Goal: Ask a question

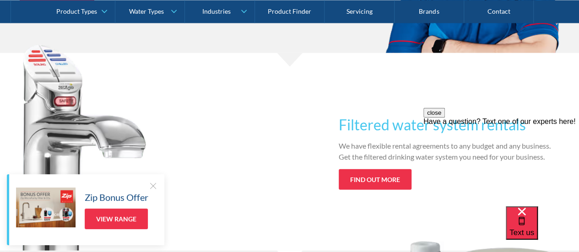
scroll to position [1143, 0]
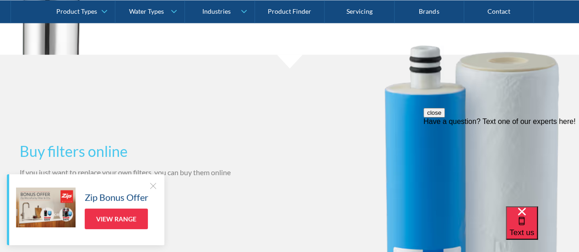
click at [152, 186] on div at bounding box center [152, 185] width 9 height 9
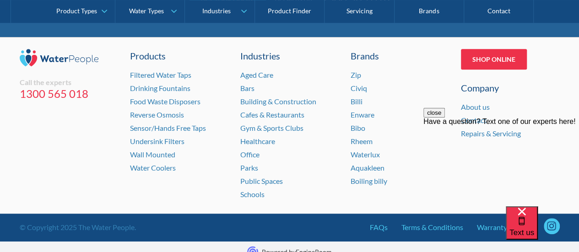
scroll to position [1992, 0]
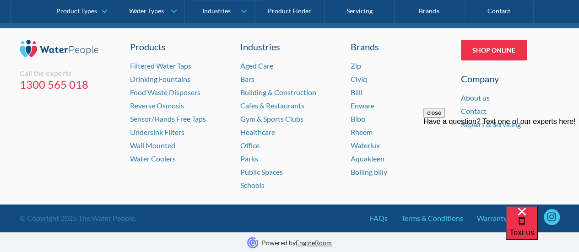
click at [486, 123] on div "close Have a question? Text one of our experts here!" at bounding box center [501, 163] width 156 height 110
click at [468, 110] on div "close Have a question? Text one of our experts here!" at bounding box center [501, 163] width 156 height 110
click at [470, 93] on link "About us" at bounding box center [475, 97] width 29 height 9
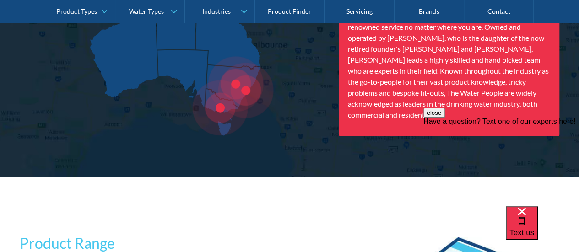
scroll to position [1326, 0]
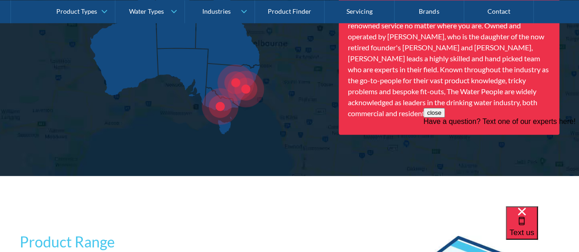
click at [247, 87] on div at bounding box center [235, 82] width 37 height 37
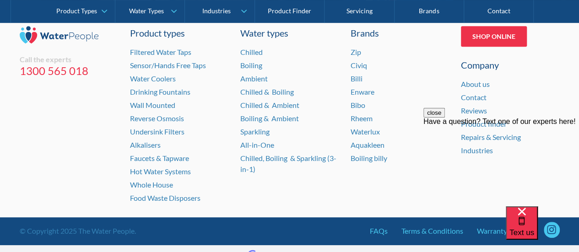
scroll to position [2008, 0]
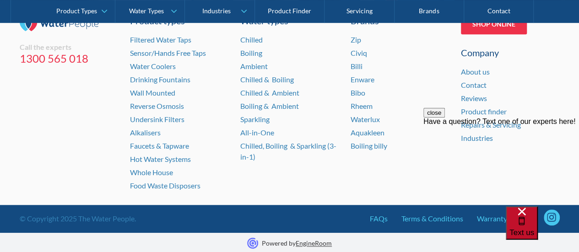
click at [532, 228] on span "Text us" at bounding box center [521, 232] width 25 height 9
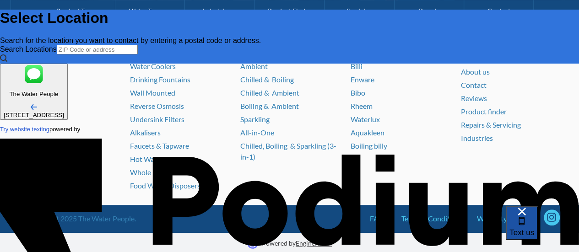
scroll to position [0, 0]
type textarea "x"
type textarea "Mo"
type textarea "x"
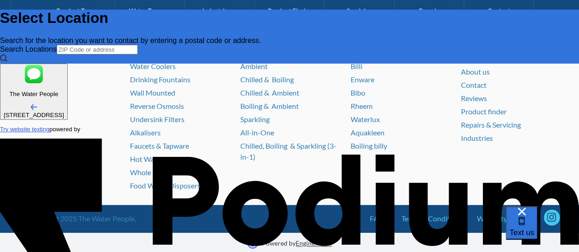
type textarea "Morni"
type textarea "x"
type textarea "Morning"
type textarea "x"
type textarea "Morning j"
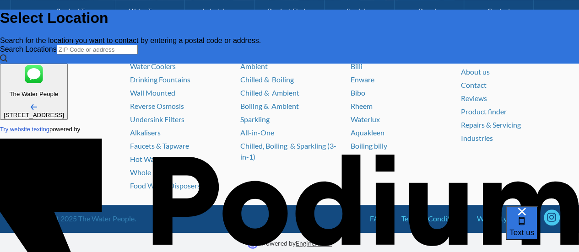
type textarea "x"
type textarea "Morning jus"
type textarea "x"
type textarea "Morning just"
type textarea "x"
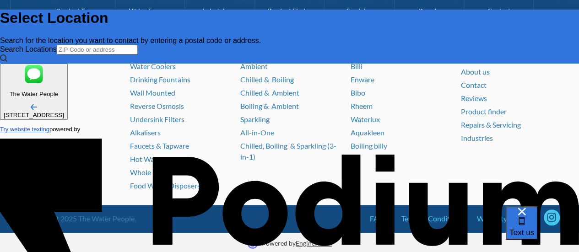
type textarea "Morning just f"
type textarea "x"
type textarea "Morning just fo"
type textarea "x"
type textarea "Morning just foll"
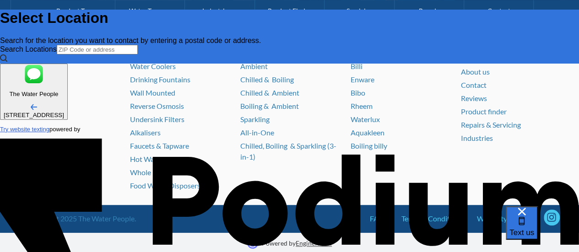
type textarea "x"
type textarea "Morning just follow"
type textarea "x"
type textarea "Morning just followin"
type textarea "x"
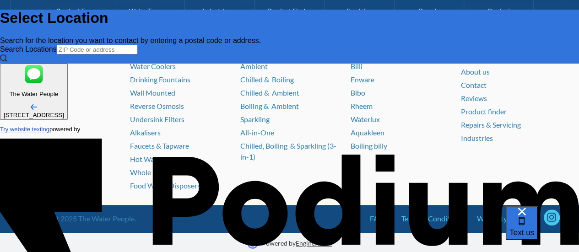
type textarea "Morning just following"
type textarea "x"
type textarea "Morning just following u"
type textarea "x"
type textarea "Morning just following up"
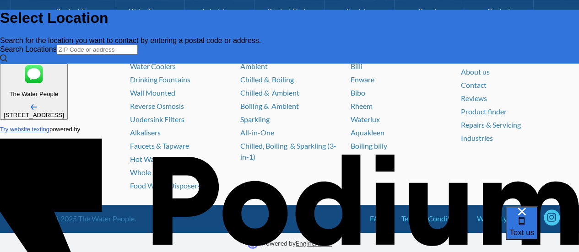
type textarea "x"
type textarea "Morning just following up as"
type textarea "x"
type textarea "Morning just following up as I"
type textarea "x"
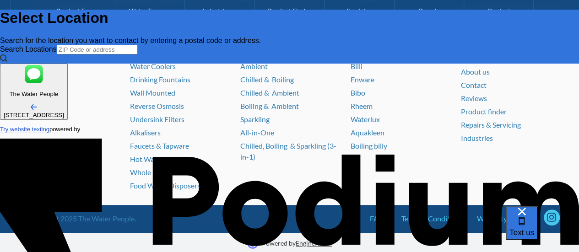
type textarea "Morning just following up as I g"
type textarea "x"
type textarea "Morning just following up as I got"
type textarea "x"
type textarea "Morning just following up as I got a"
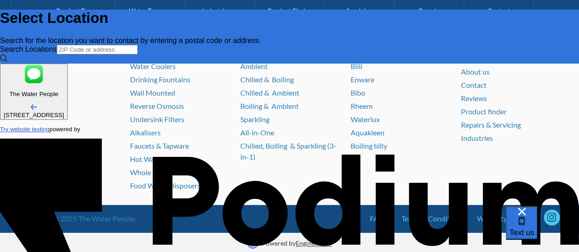
scroll to position [5, 0]
type textarea "x"
type textarea "Morning just following up as I got a te"
type textarea "x"
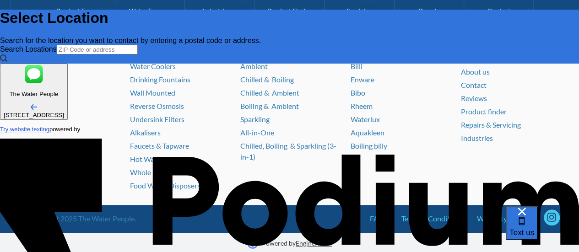
type textarea "Morning just following up as I got a tex"
type textarea "Morning just following up as I got a text"
type textarea "x"
type textarea "Morning just following up as I got a text o"
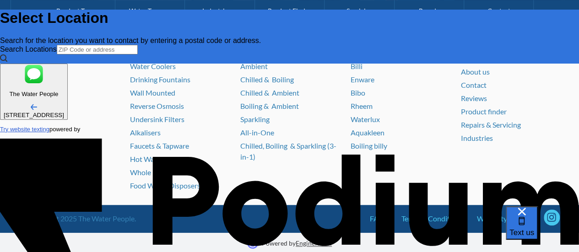
type textarea "x"
type textarea "Morning just following up as I got a text on"
type textarea "x"
type textarea "Morning just following up as I got a text on t"
type textarea "x"
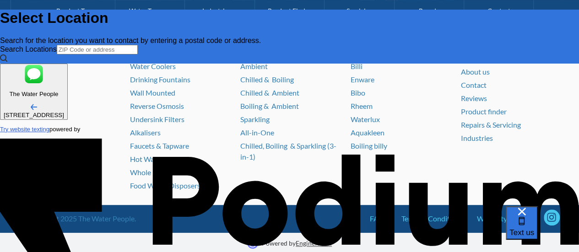
type textarea "Morning just following up as I got a text on tue"
type textarea "x"
type textarea "Morning just following up as I got a text on tues"
type textarea "x"
type textarea "Morning just following up as I got a text on tuesda"
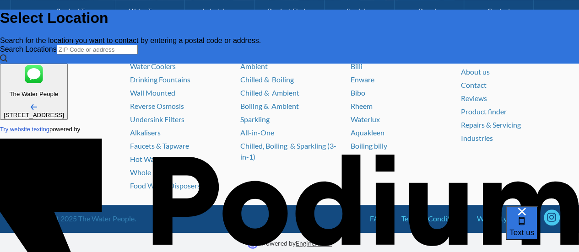
type textarea "x"
type textarea "Morning just following up as I got a text on tuesday"
type textarea "x"
type textarea "Morning just following up as I got a text on tuesday s"
type textarea "x"
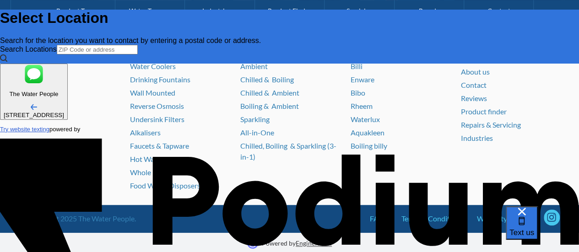
type textarea "Morning just following up as I got a text on tuesday say"
type textarea "x"
type textarea "Morning just following up as I got a text on tuesday sayin"
type textarea "x"
type textarea "Morning just following up as I got a text on tuesday saying"
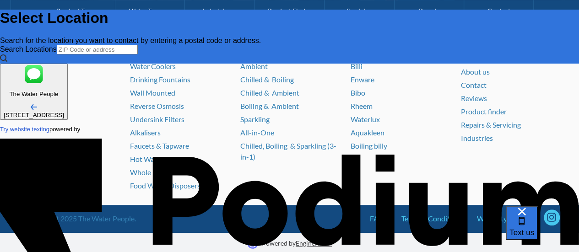
type textarea "x"
type textarea "Morning just following up as I got a text on tuesday saying you"
type textarea "x"
type textarea "Morning just following up as I got a text on tuesday saying you w"
type textarea "x"
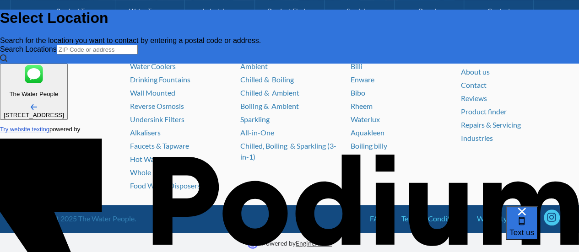
type textarea "Morning just following up as I got a text on tuesday saying you wou"
type textarea "x"
type textarea "Morning just following up as I got a text on tuesday saying you would"
type textarea "x"
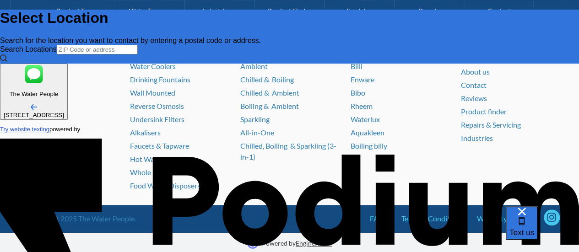
type textarea "Morning just following up as I got a text on tuesday saying you would g"
type textarea "x"
type textarea "Morning just following up as I got a text on tuesday saying you would get"
type textarea "x"
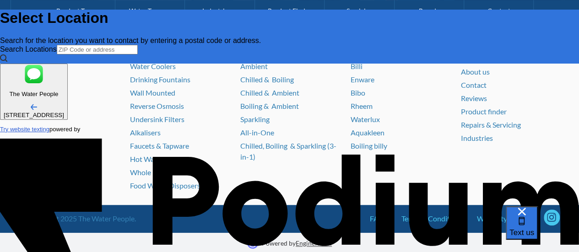
type textarea "Morning just following up as I got a text on tuesday saying you would get b"
type textarea "x"
type textarea "Morning just following up as I got a text on tuesday saying you would get back"
type textarea "x"
type textarea "Morning just following up as I got a text on tuesday saying you would get back …"
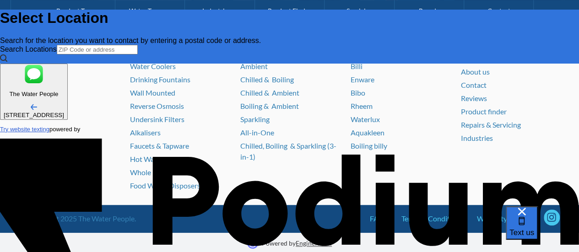
type textarea "x"
type textarea "Morning just following up as I got a text on tuesday saying you would get back …"
type textarea "x"
type textarea "Morning just following up as I got a text on tuesday saying you would get back …"
type textarea "x"
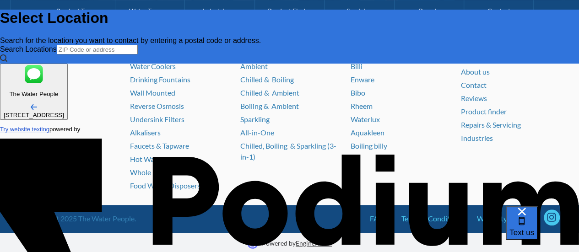
type textarea "Morning just following up as I got a text on tuesday saying you would get back …"
type textarea "x"
type textarea "Morning just following up as I got a text on tuesday saying you would get back …"
type textarea "x"
type textarea "Morning just following up as I got a text on tuesday saying you would get back …"
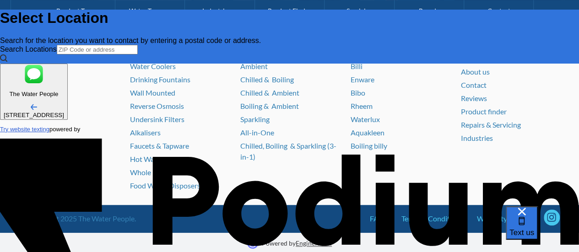
type textarea "x"
type textarea "Morning just following up as I got a text on tuesday saying you would get back …"
type textarea "x"
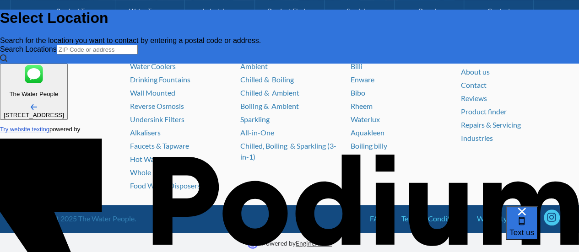
type textarea "Morning just following up as I got a text on tuesday saying you would get back …"
type textarea "x"
type textarea "Morning just following up as I got a text on tuesday saying you would get back …"
type textarea "x"
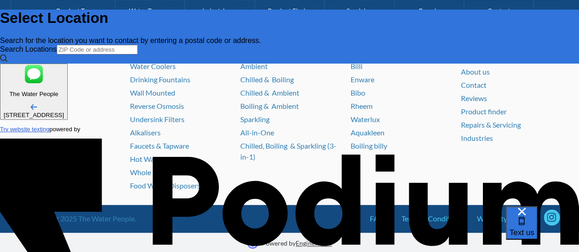
type textarea "Morning just following up as I got a text on tuesday saying you would get back …"
